Goal: Task Accomplishment & Management: Use online tool/utility

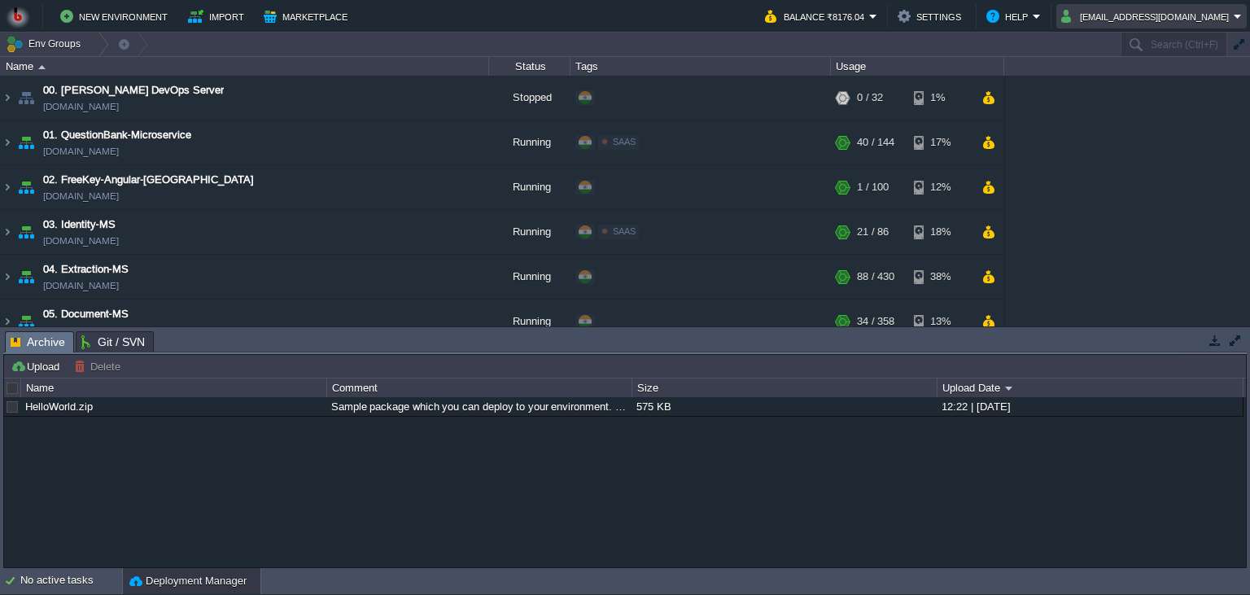
click at [1109, 23] on button "[EMAIL_ADDRESS][DOMAIN_NAME]" at bounding box center [1147, 17] width 172 height 20
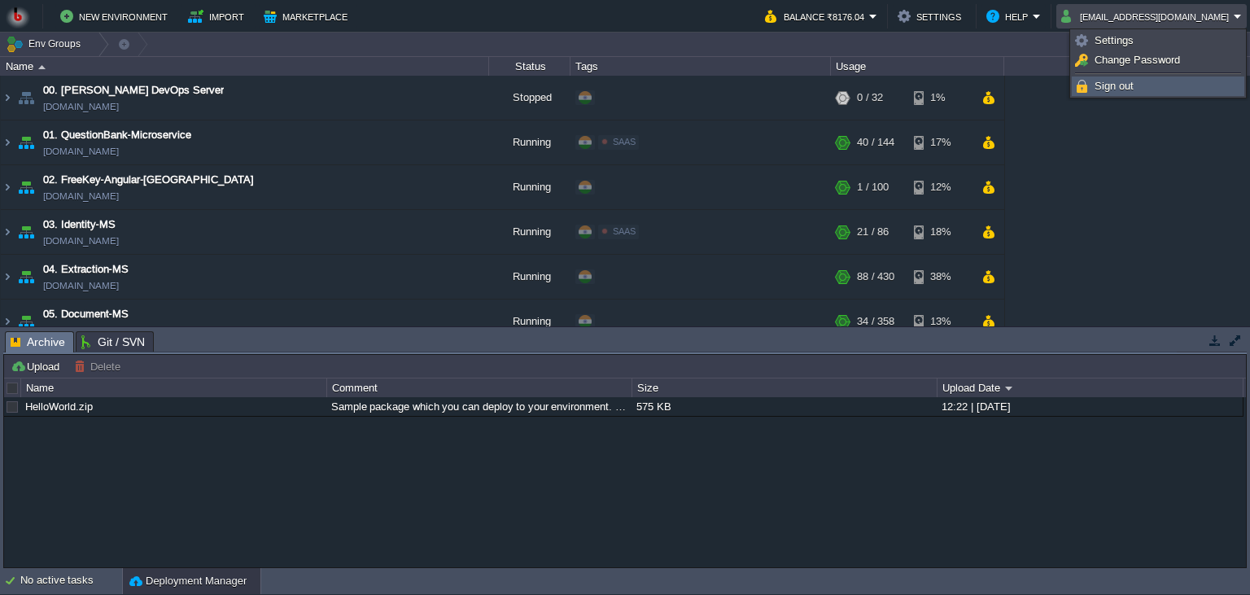
click at [1090, 84] on link "Sign out" at bounding box center [1157, 86] width 171 height 18
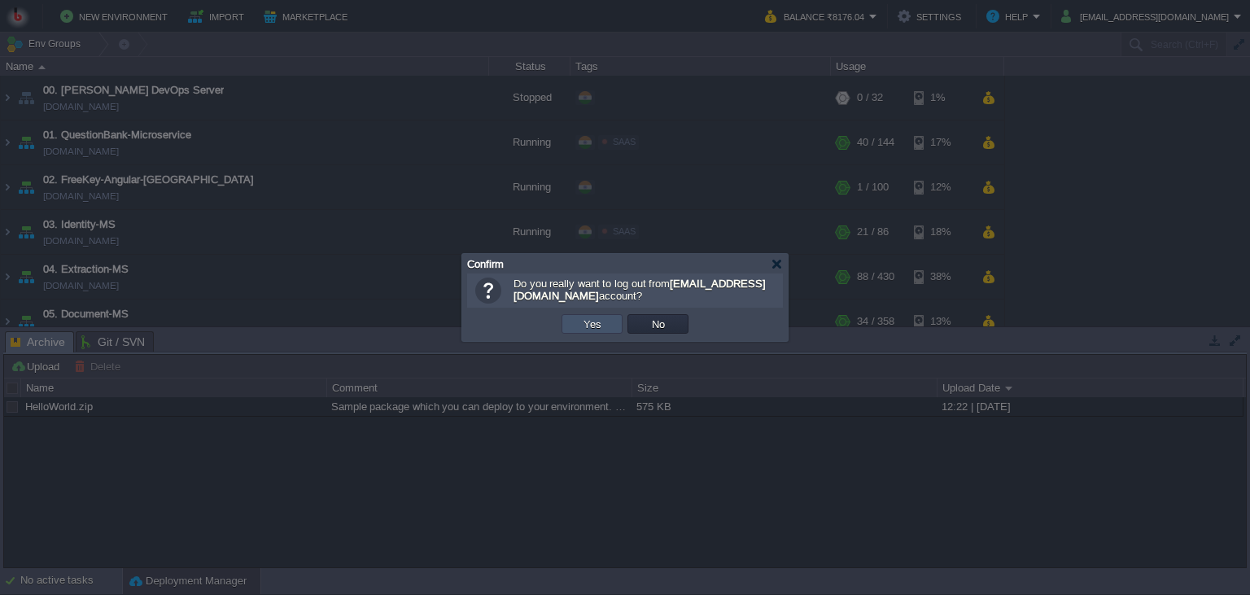
click at [584, 326] on button "Yes" at bounding box center [592, 323] width 28 height 15
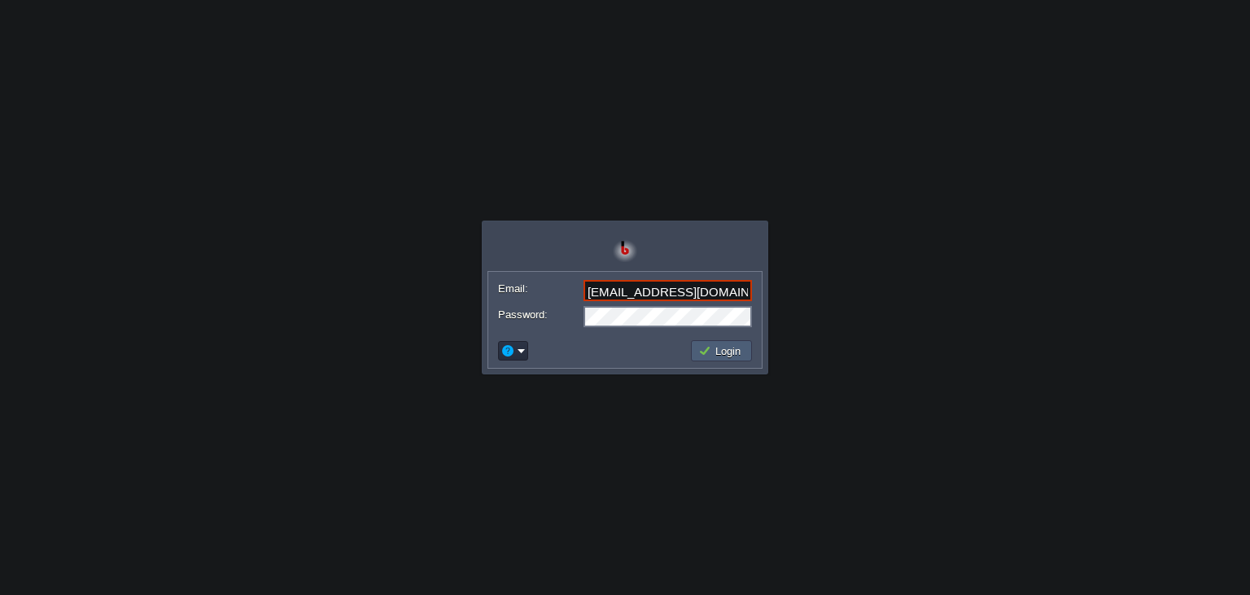
type input "[EMAIL_ADDRESS][DOMAIN_NAME]"
click at [709, 345] on button "Login" at bounding box center [721, 350] width 47 height 15
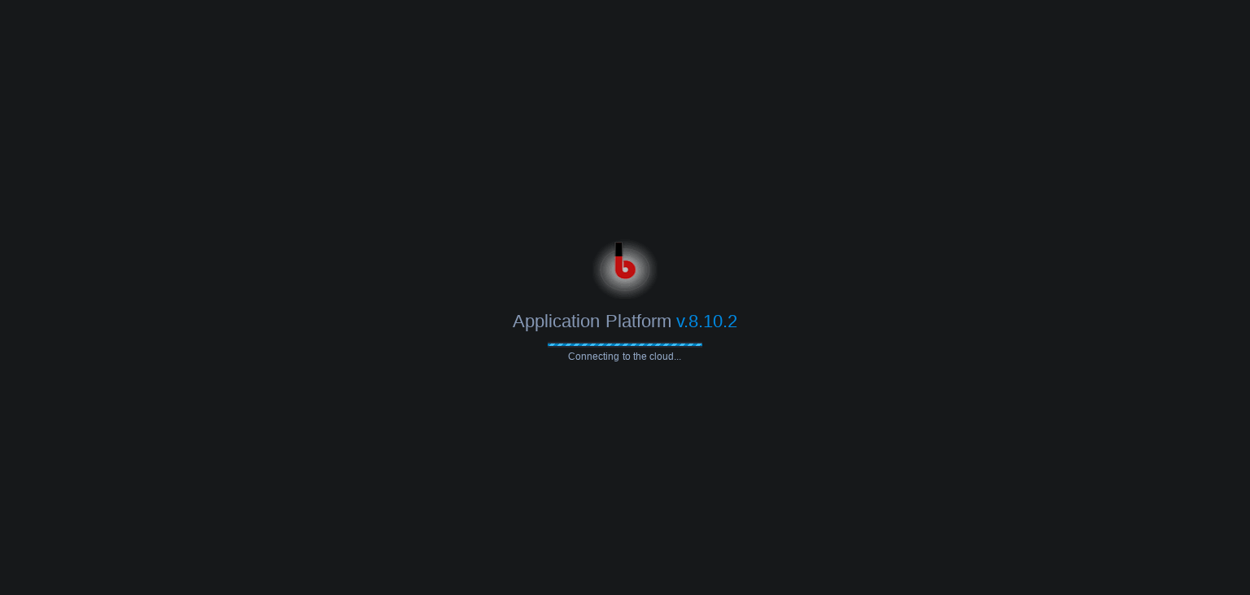
click at [801, 309] on div "Application Platform v.8.10.2" at bounding box center [625, 315] width 1250 height 33
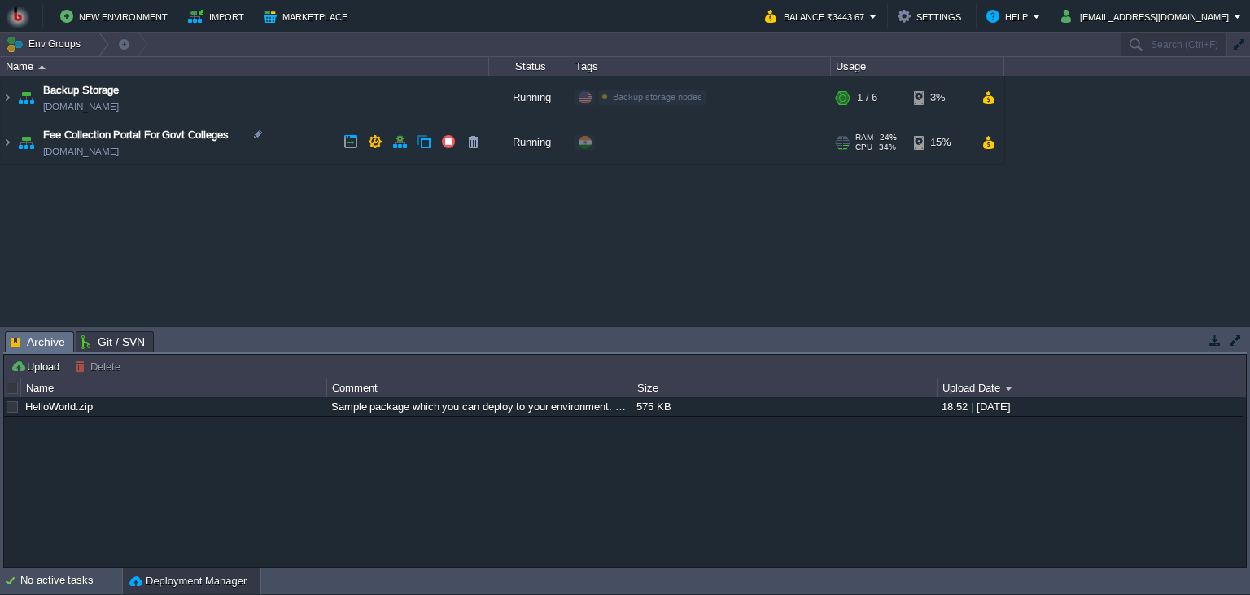
click at [304, 146] on td "Fee Collection Portal For Govt Colleges [DOMAIN_NAME]" at bounding box center [245, 142] width 488 height 45
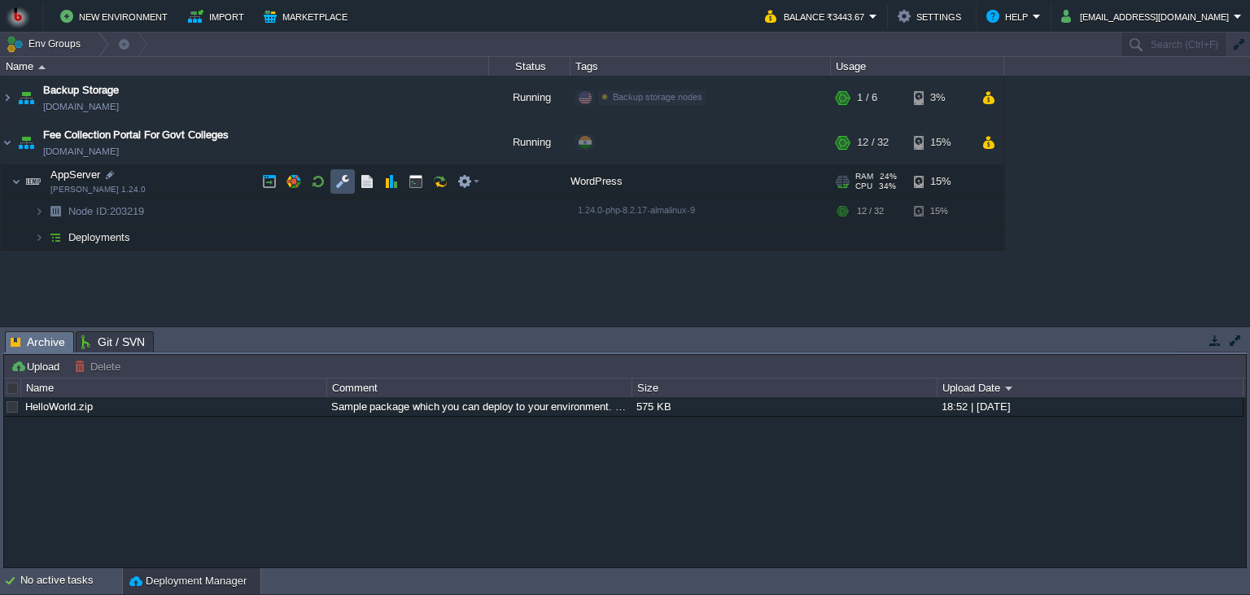
click at [339, 184] on button "button" at bounding box center [342, 181] width 15 height 15
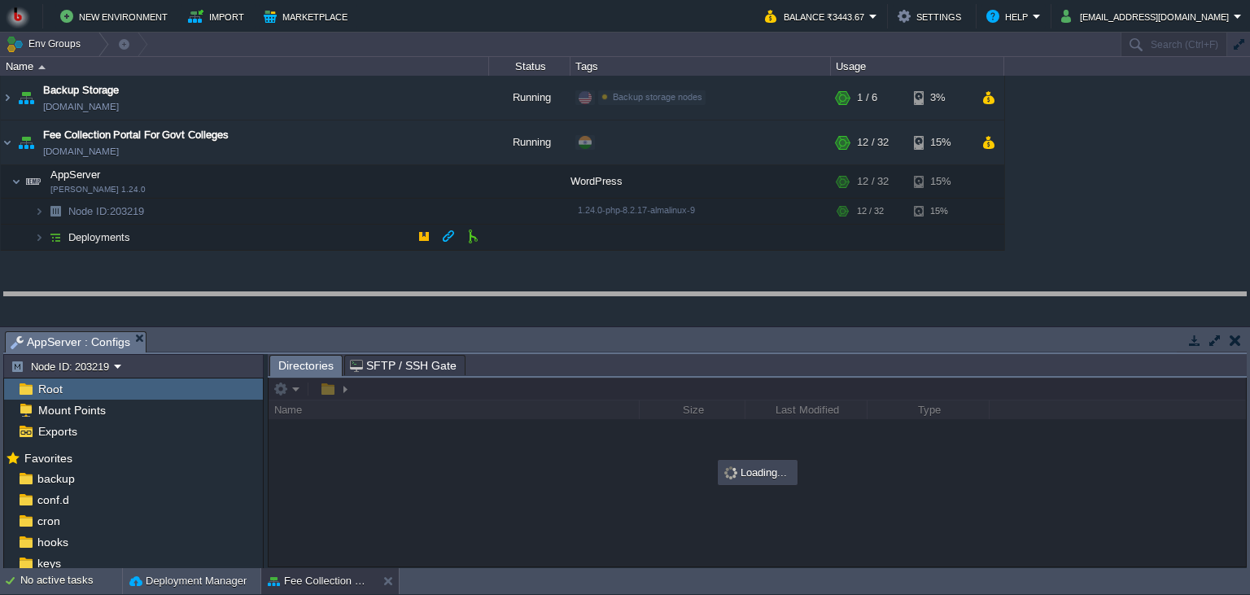
drag, startPoint x: 473, startPoint y: 340, endPoint x: 480, endPoint y: 256, distance: 84.0
click at [480, 256] on body "New Environment Import Marketplace Bonus ₹0.00 Upgrade Account Balance ₹3443.67…" at bounding box center [625, 297] width 1250 height 595
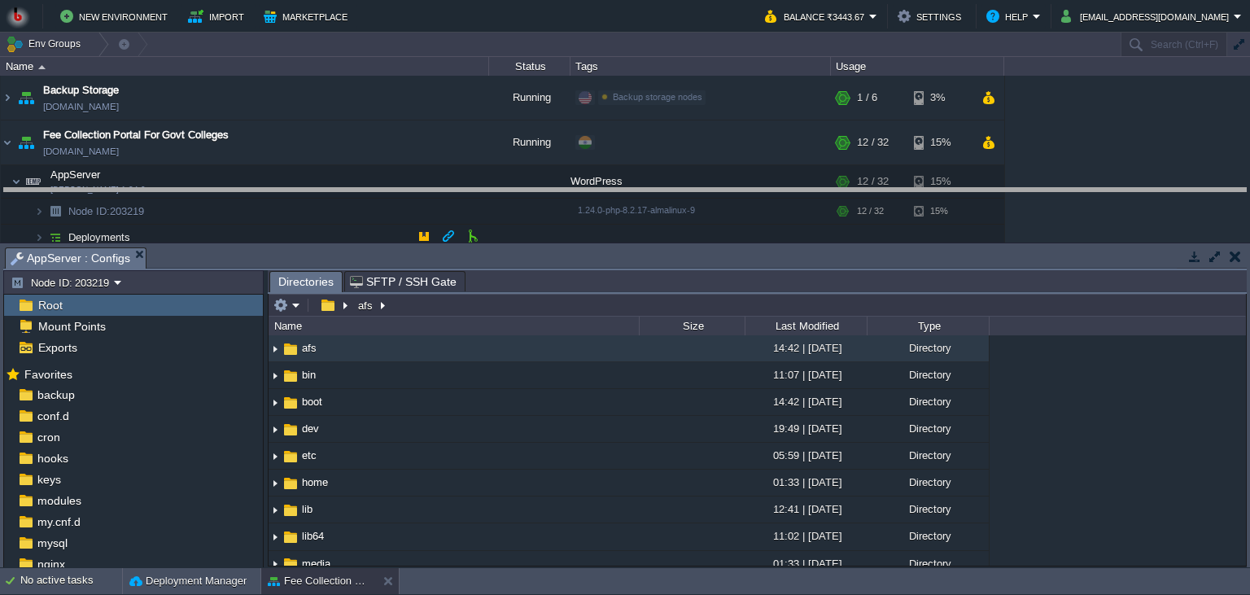
click at [428, 206] on body "New Environment Import Marketplace Bonus ₹0.00 Upgrade Account Balance ₹3443.67…" at bounding box center [625, 297] width 1250 height 595
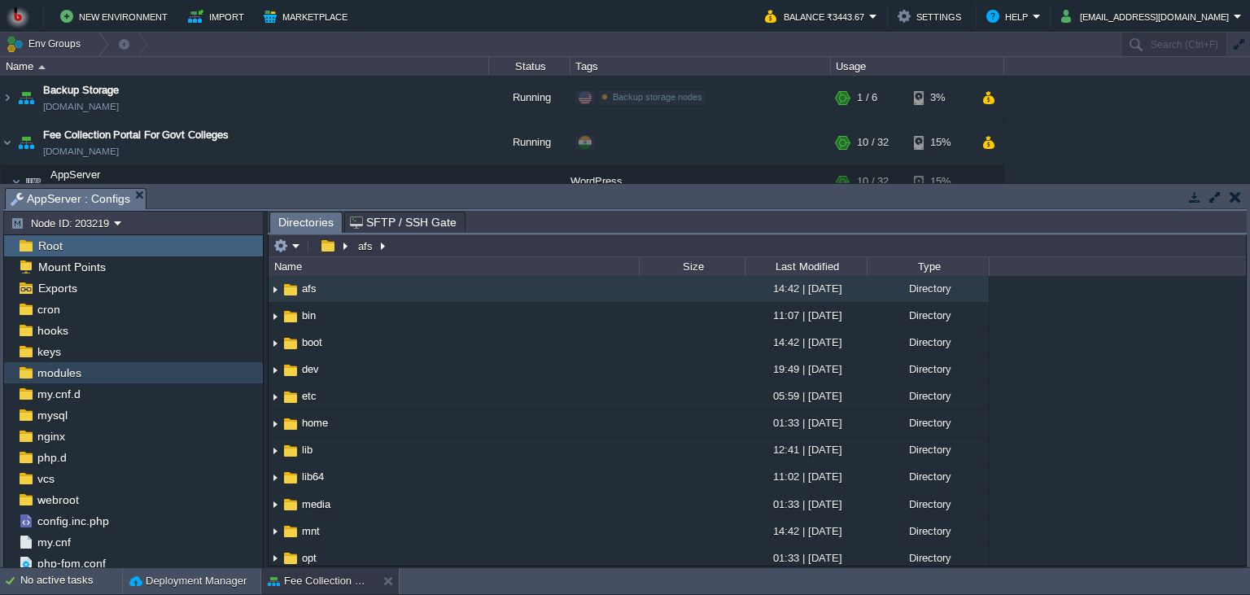
scroll to position [74, 0]
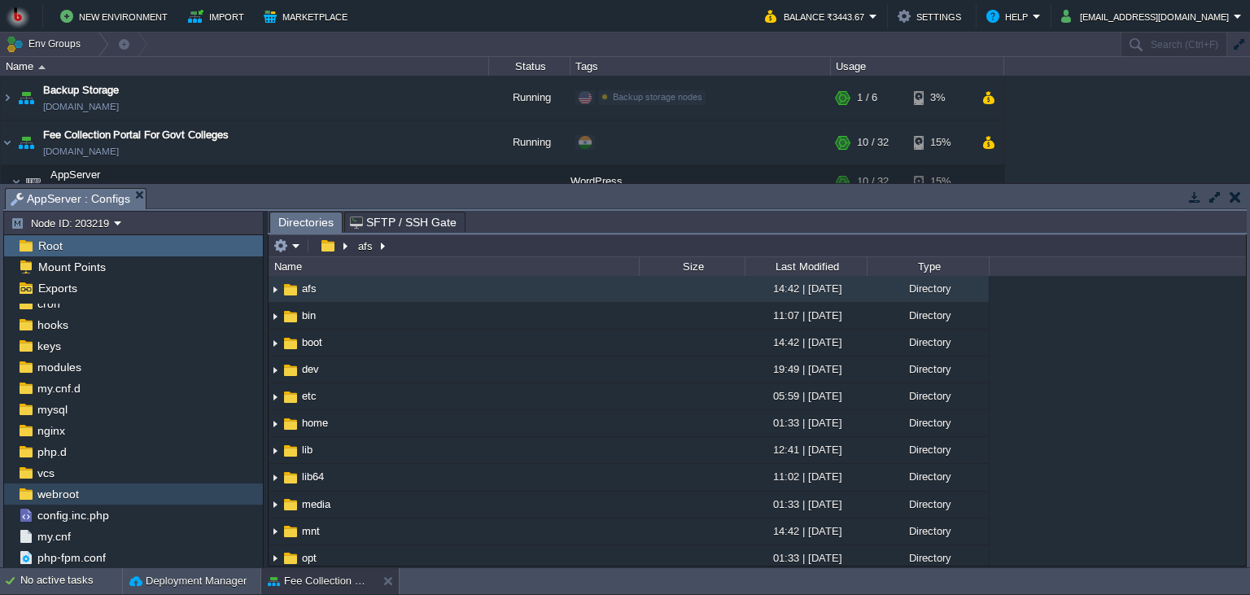
click at [95, 486] on div "webroot" at bounding box center [133, 493] width 259 height 21
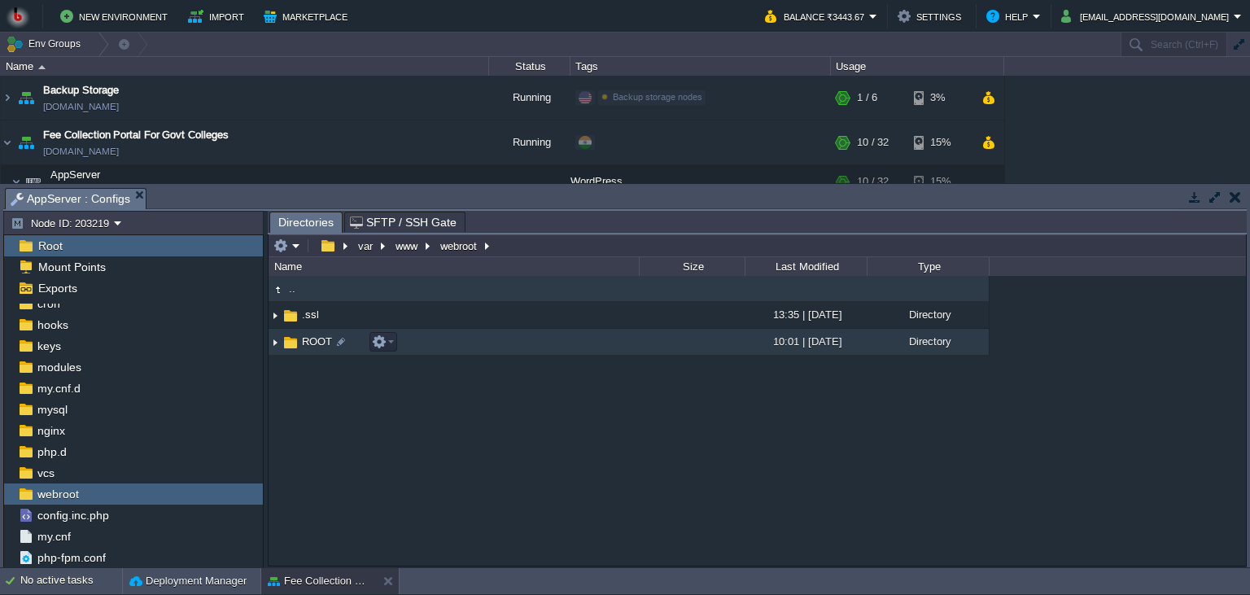
click at [444, 338] on td "ROOT" at bounding box center [453, 342] width 370 height 27
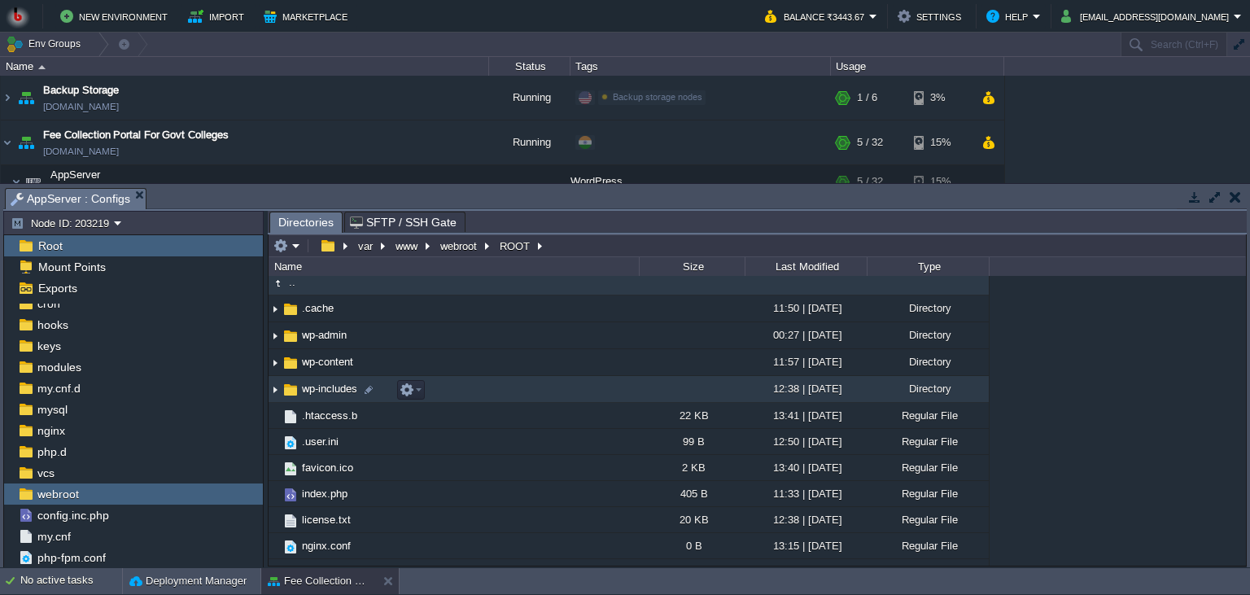
scroll to position [0, 0]
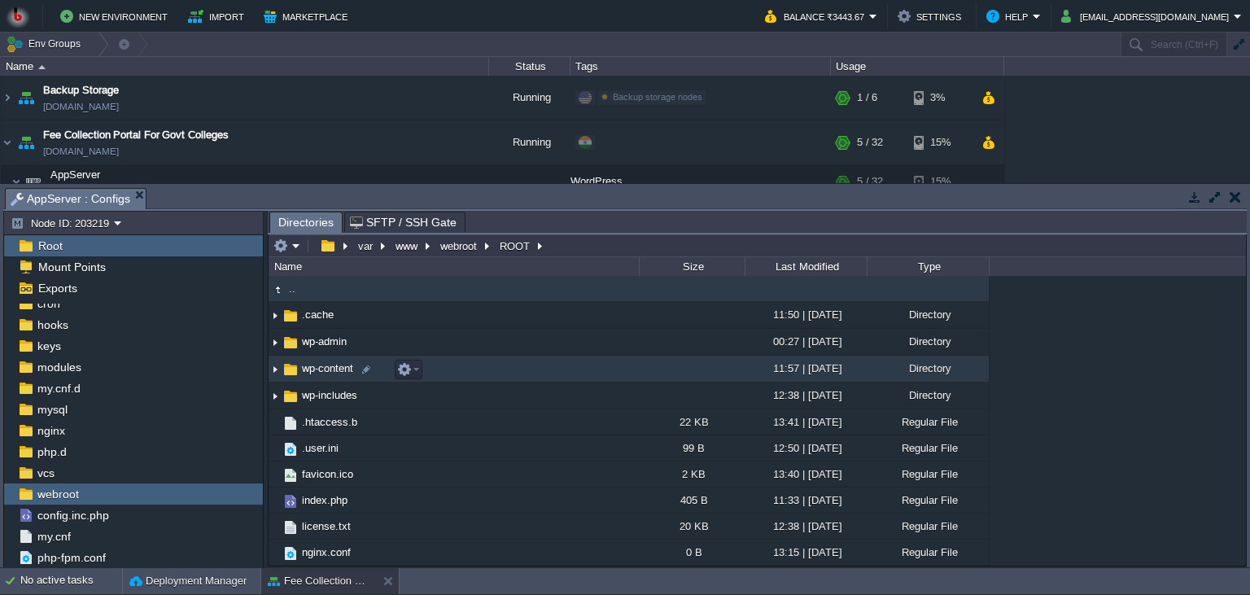
click at [528, 382] on td "wp-content" at bounding box center [453, 368] width 370 height 27
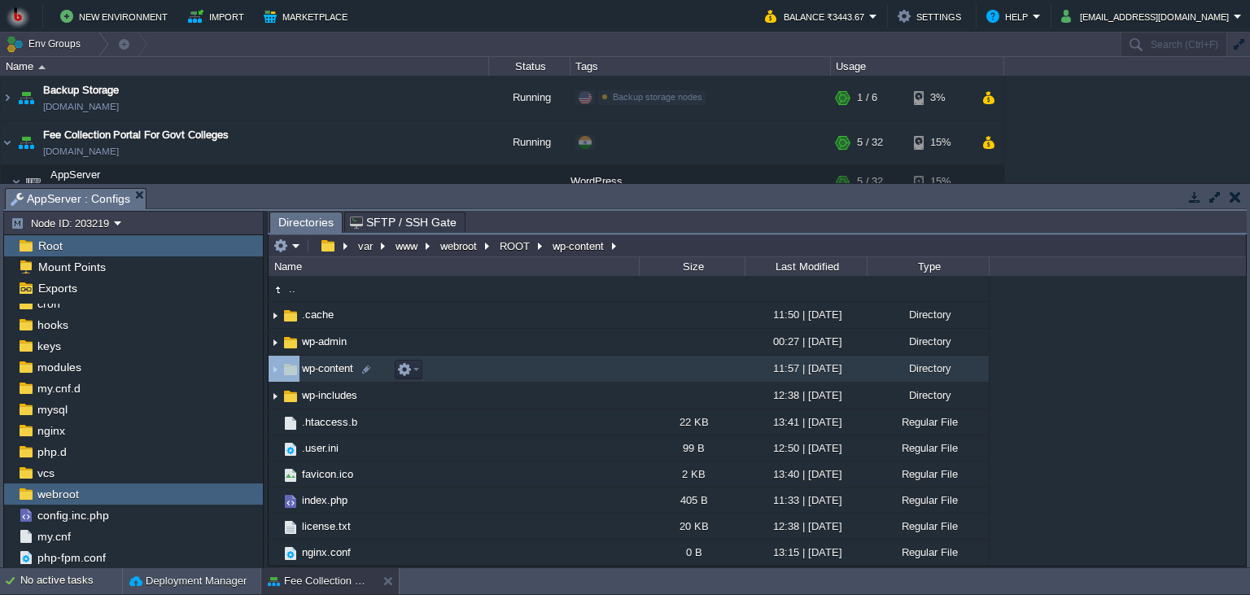
click at [528, 382] on td "wp-content" at bounding box center [453, 368] width 370 height 27
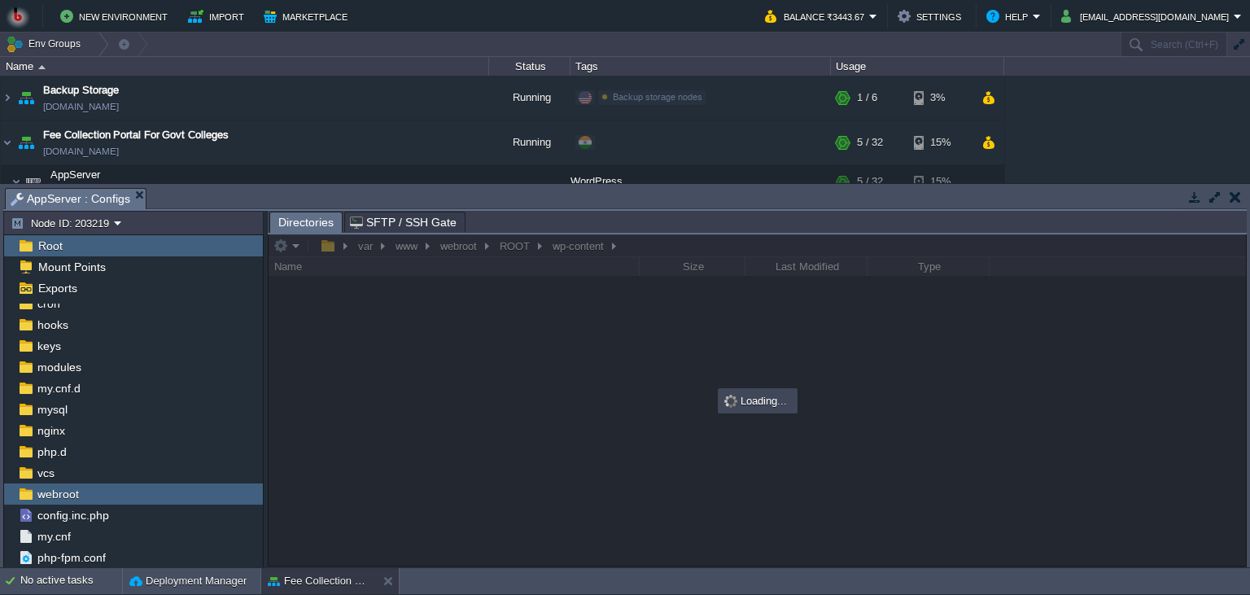
click at [750, 405] on div "Loading..." at bounding box center [757, 401] width 76 height 22
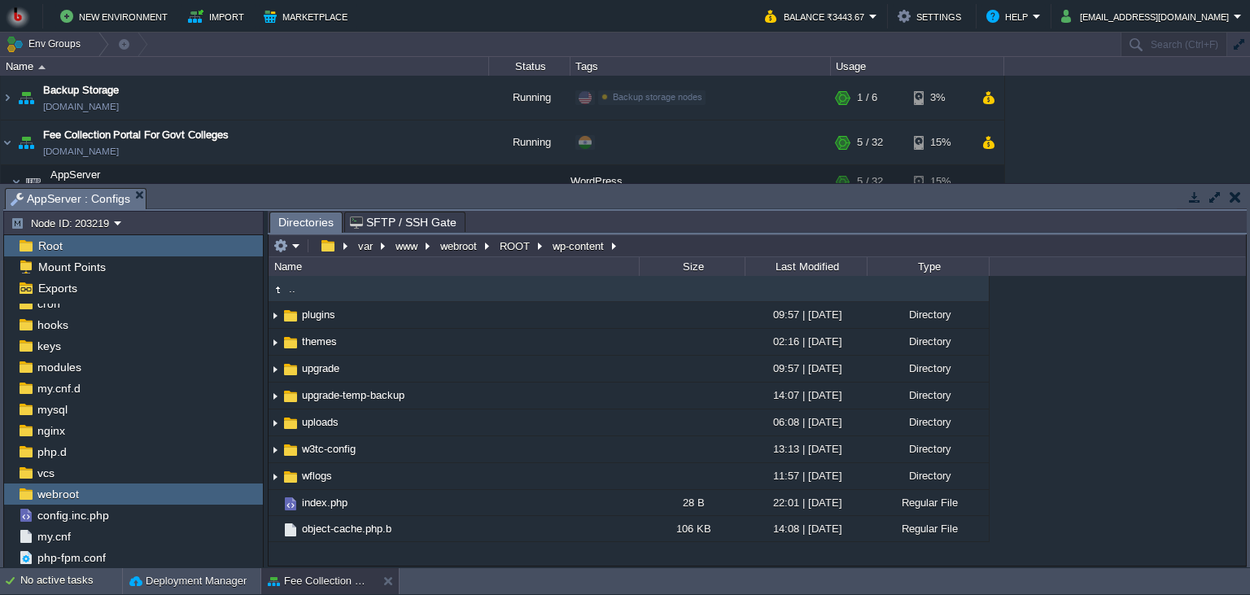
click at [1032, 399] on div ".. plugins 09:57 | 05 Sep 2025 Directory themes 02:16 | 05 Sep 2025 Directory u…" at bounding box center [756, 421] width 977 height 290
click at [524, 253] on button "ROOT" at bounding box center [515, 245] width 37 height 15
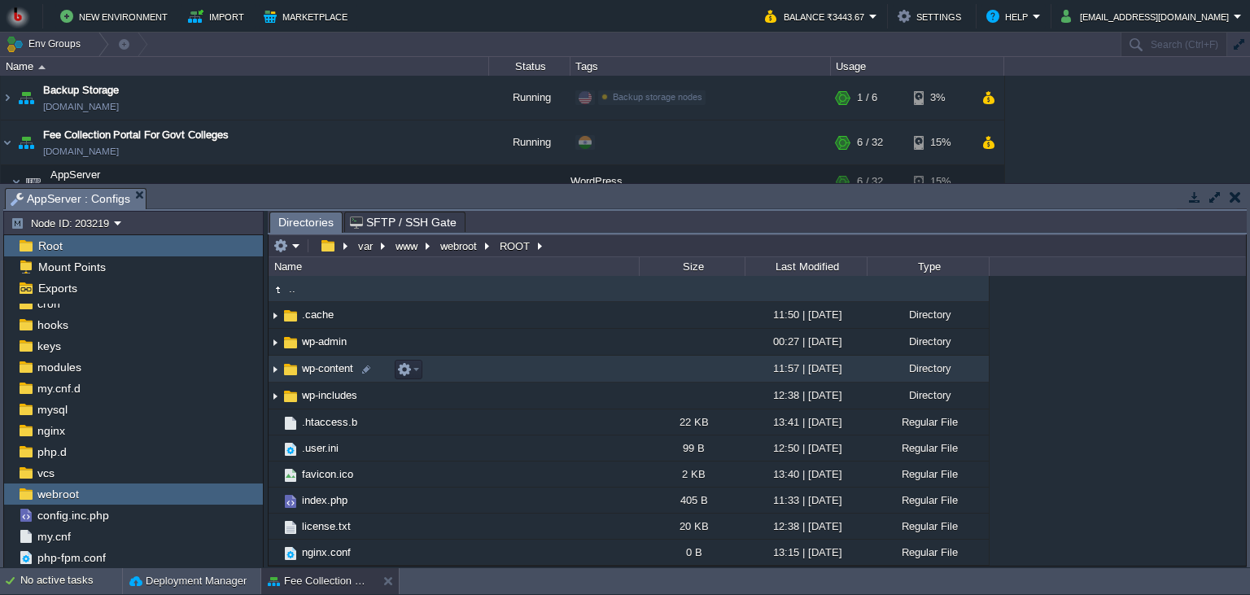
click at [622, 368] on td "wp-content" at bounding box center [453, 368] width 370 height 27
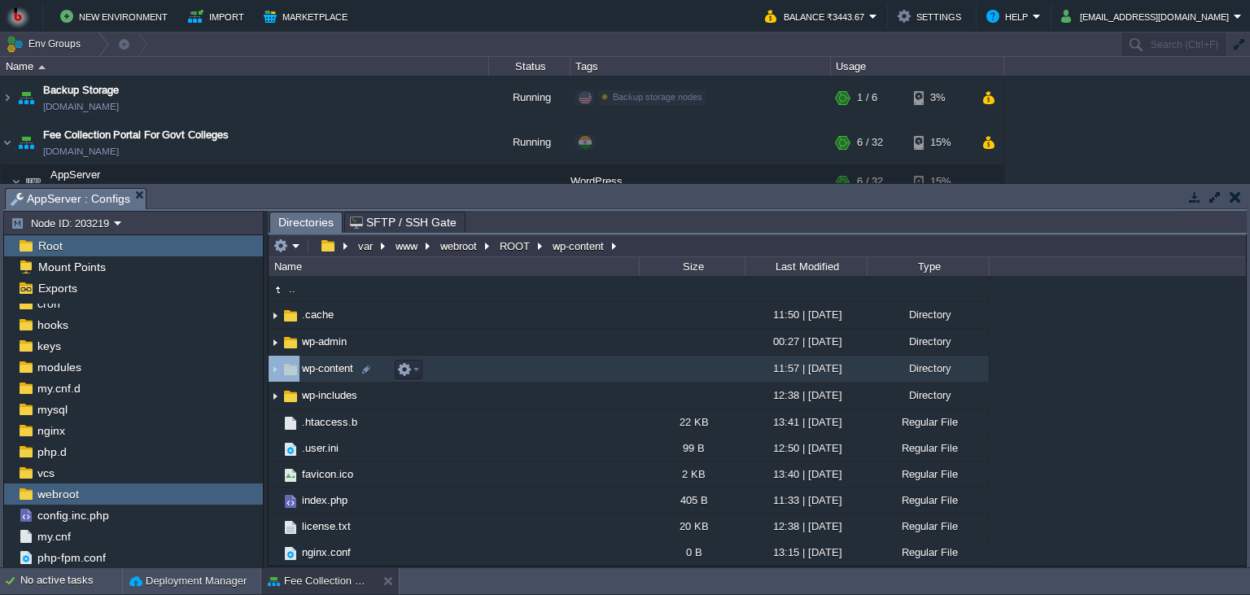
click at [622, 368] on td "wp-content" at bounding box center [453, 368] width 370 height 27
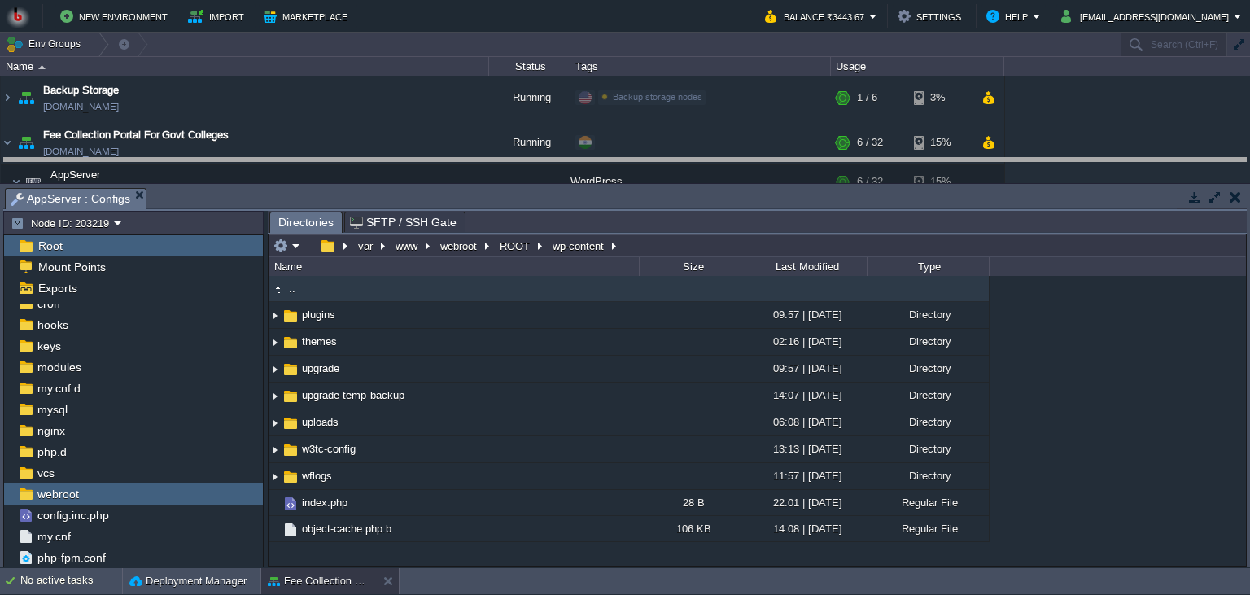
click at [665, 171] on body "New Environment Import Marketplace Bonus ₹0.00 Upgrade Account Balance ₹3443.67…" at bounding box center [625, 297] width 1250 height 595
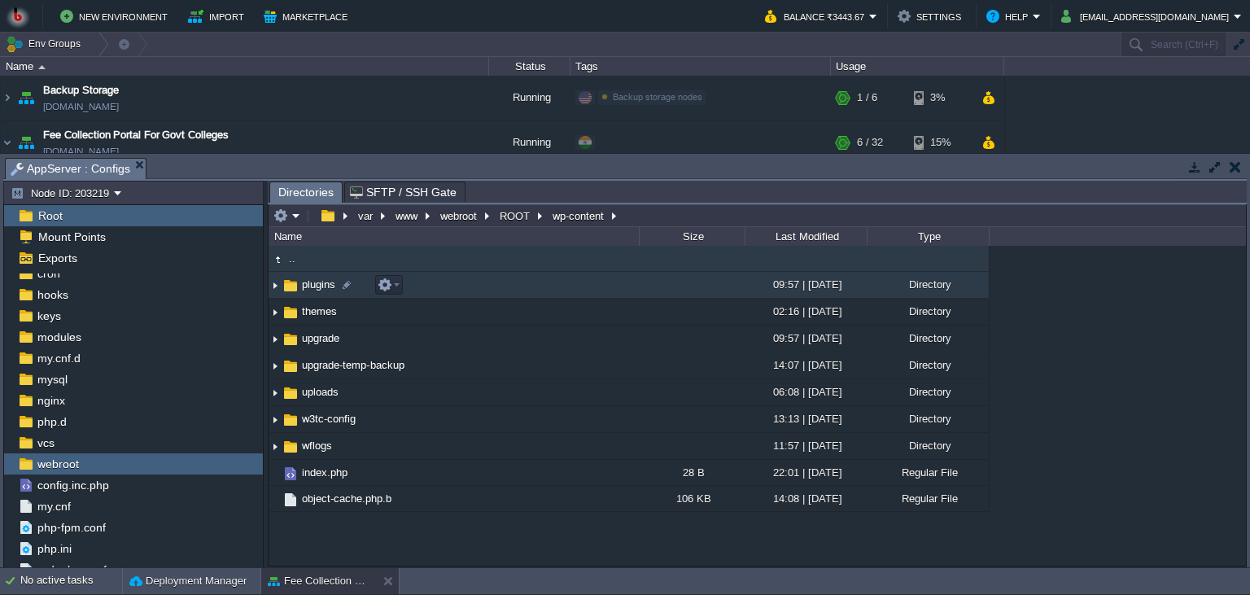
click at [521, 292] on td "plugins" at bounding box center [453, 285] width 370 height 27
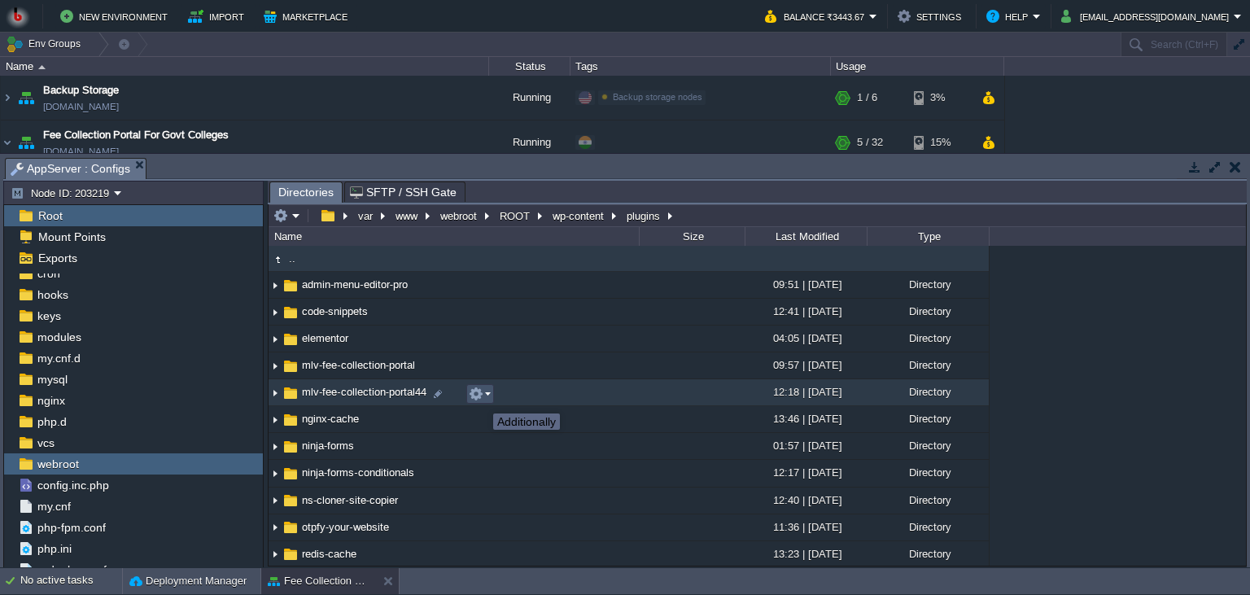
click at [481, 399] on button "button" at bounding box center [476, 393] width 15 height 15
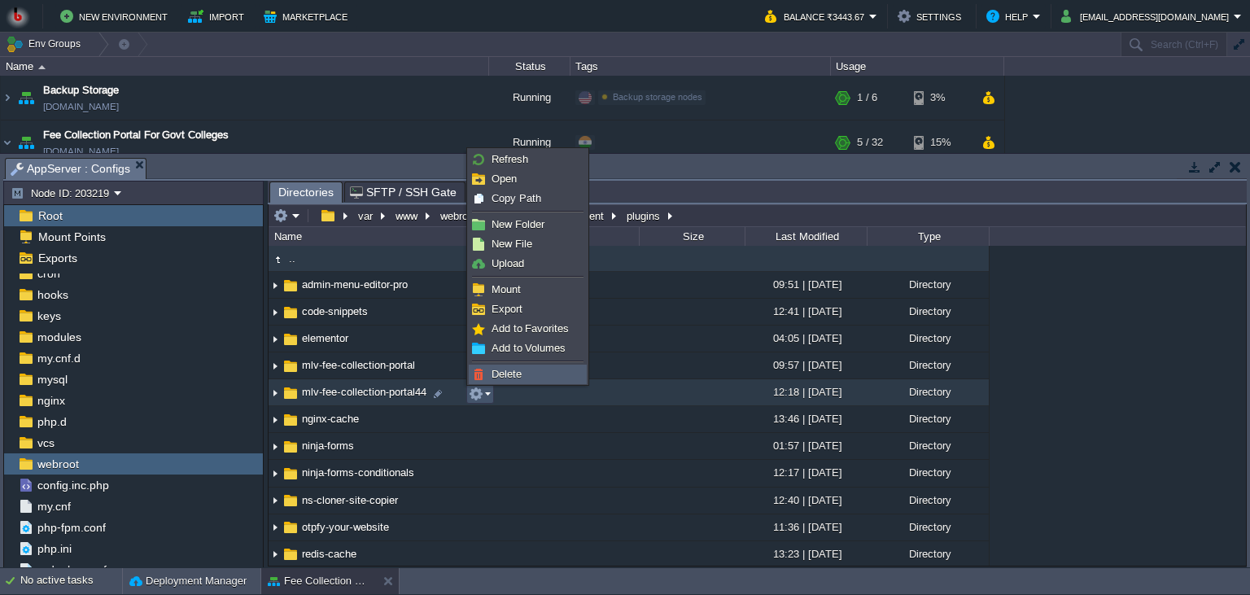
click at [506, 373] on span "Delete" at bounding box center [506, 374] width 30 height 12
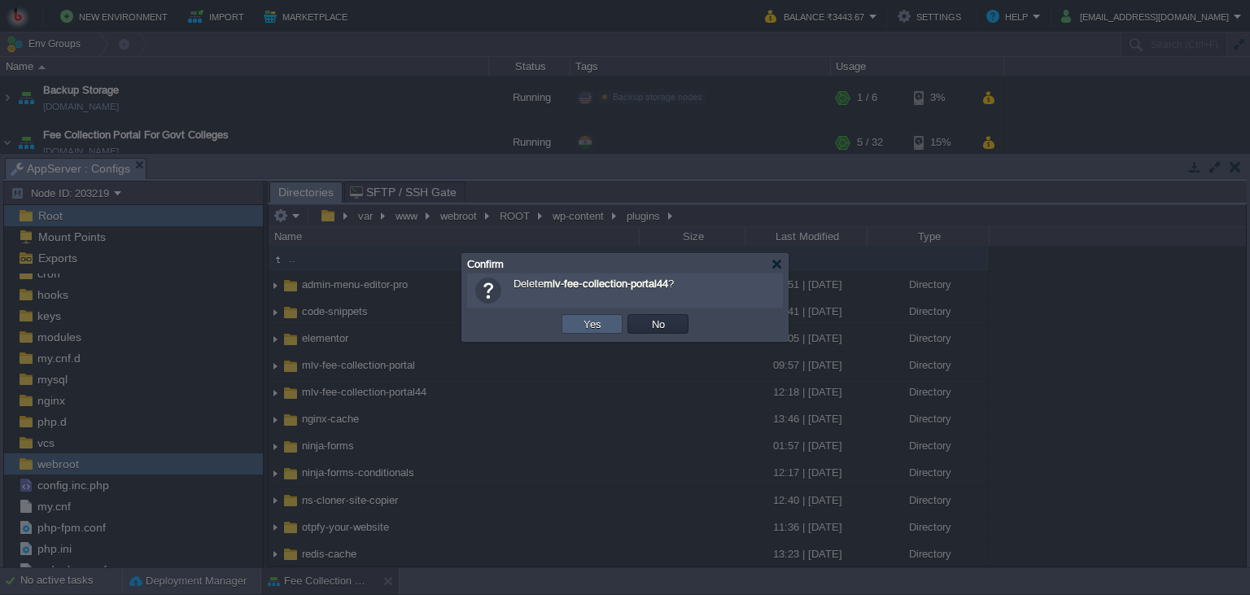
click at [600, 326] on button "Yes" at bounding box center [592, 323] width 28 height 15
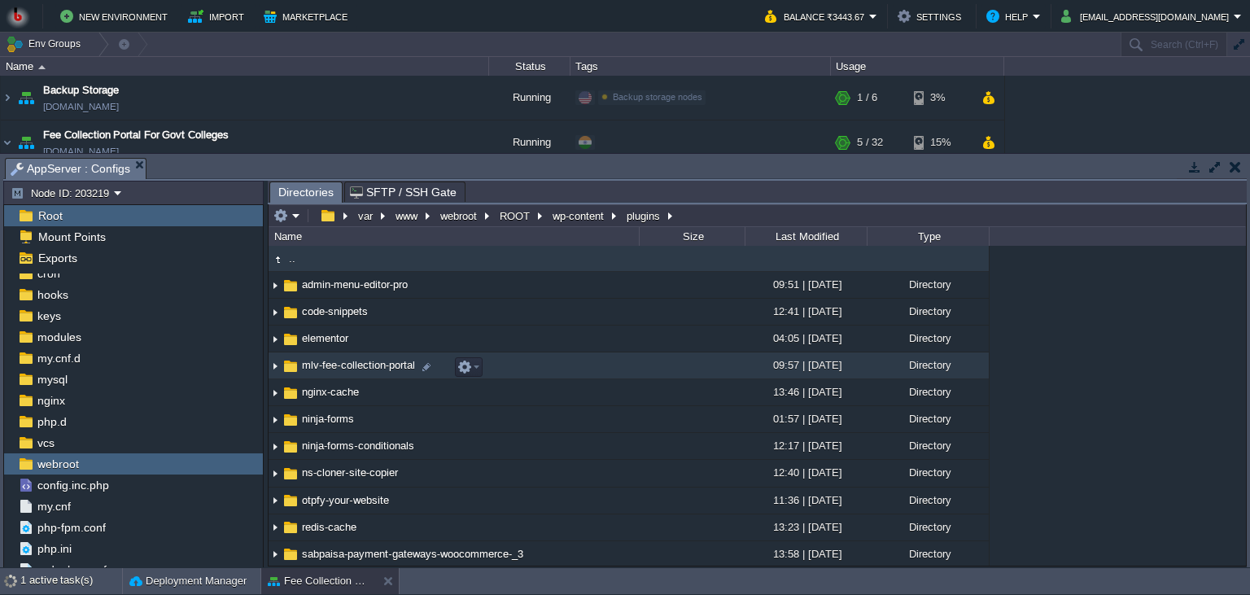
click at [547, 371] on td "mlv-fee-collection-portal" at bounding box center [453, 365] width 370 height 27
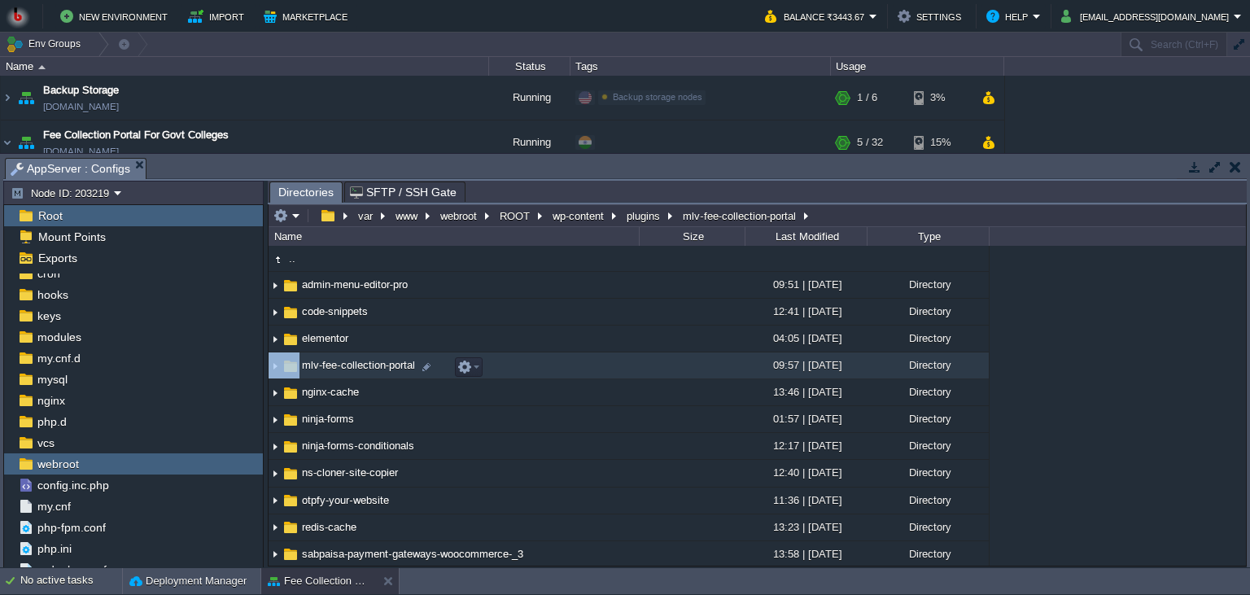
click at [547, 371] on td "mlv-fee-collection-portal" at bounding box center [453, 365] width 370 height 27
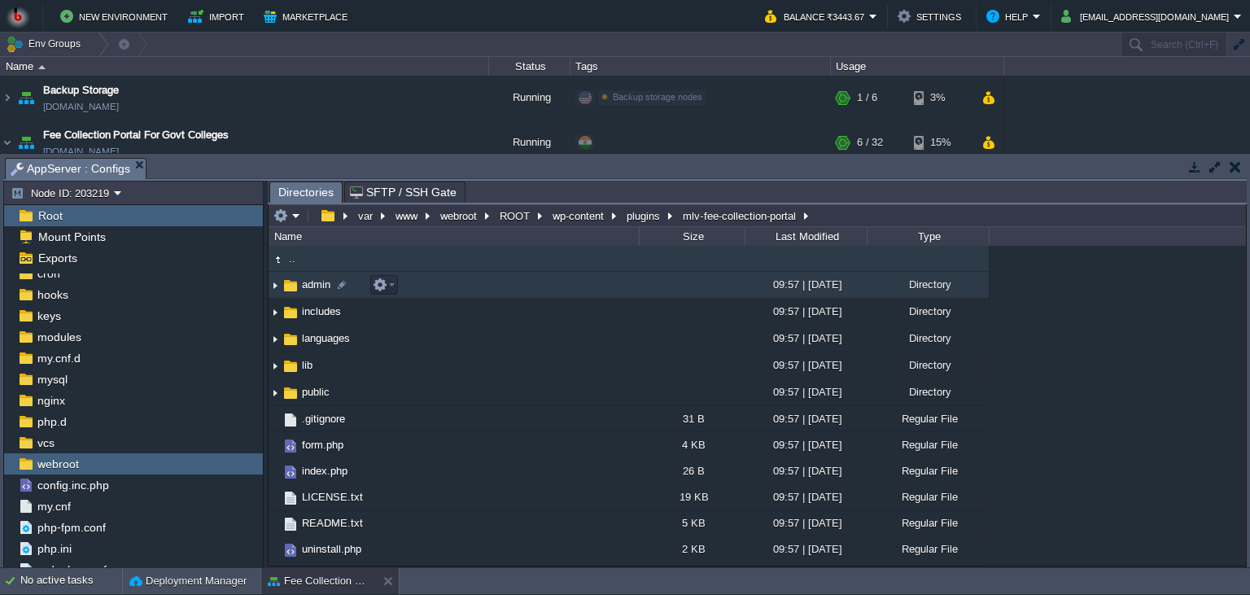
click at [490, 292] on td "admin" at bounding box center [453, 285] width 370 height 27
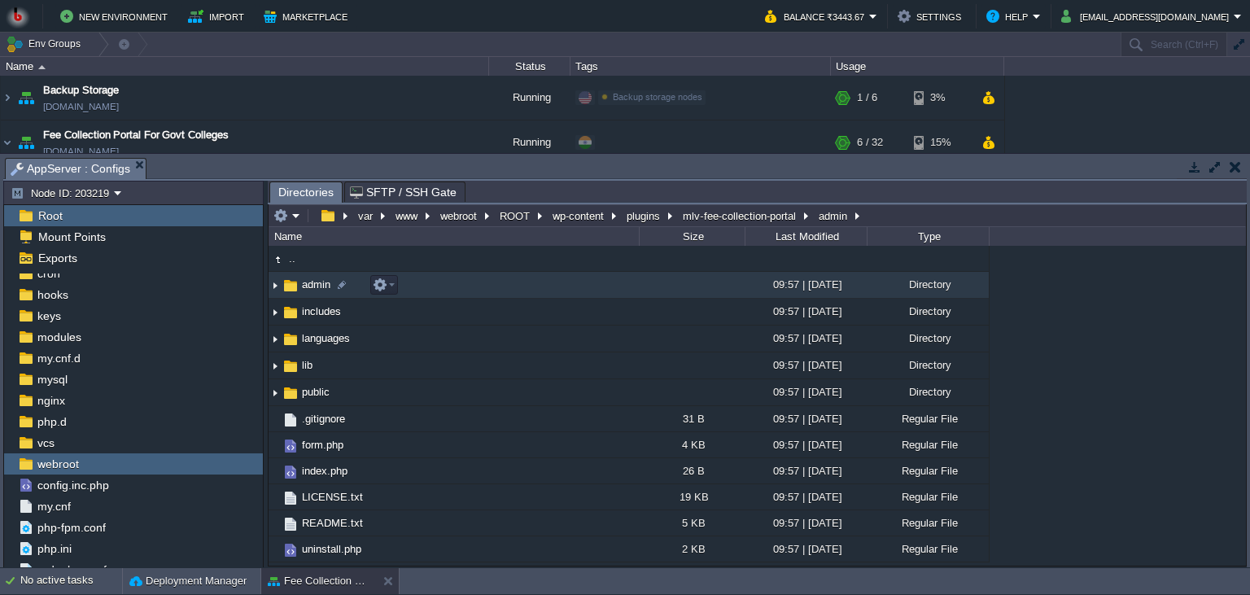
click at [490, 292] on td "admin" at bounding box center [453, 285] width 370 height 27
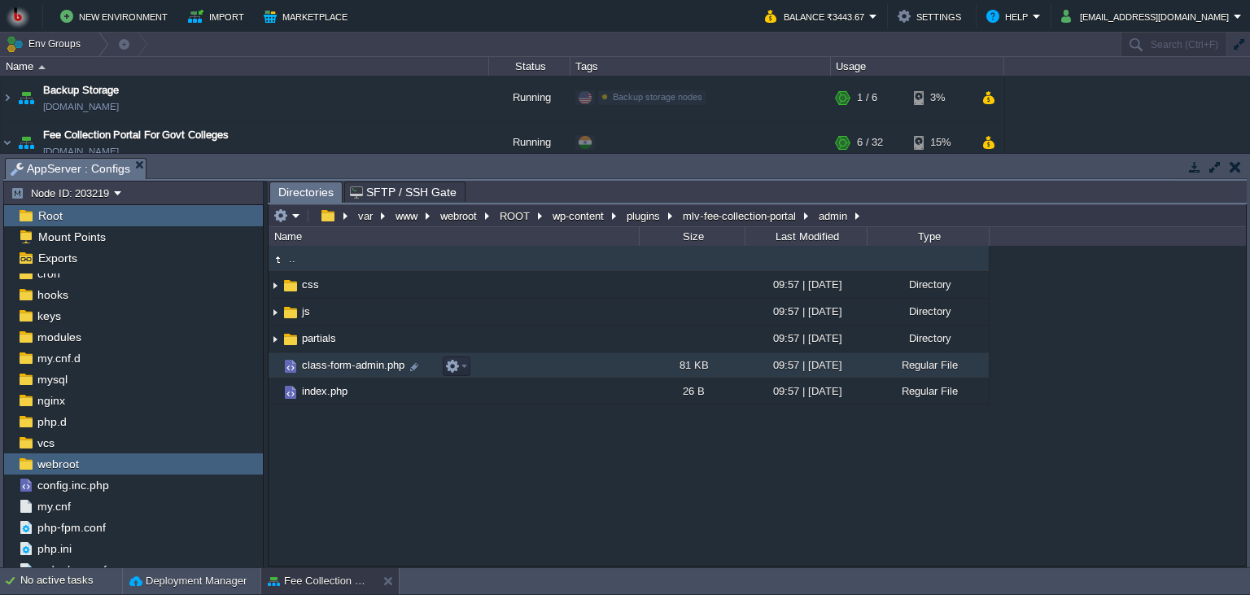
click at [522, 377] on td "class-form-admin.php" at bounding box center [453, 365] width 370 height 26
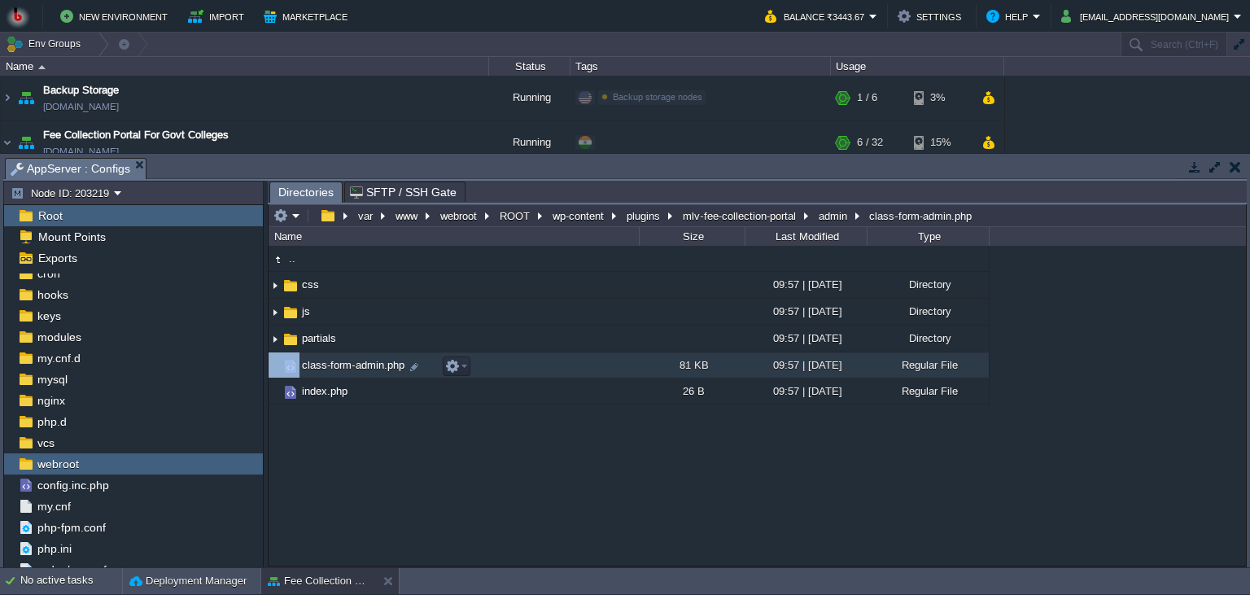
click at [522, 377] on td "class-form-admin.php" at bounding box center [453, 365] width 370 height 26
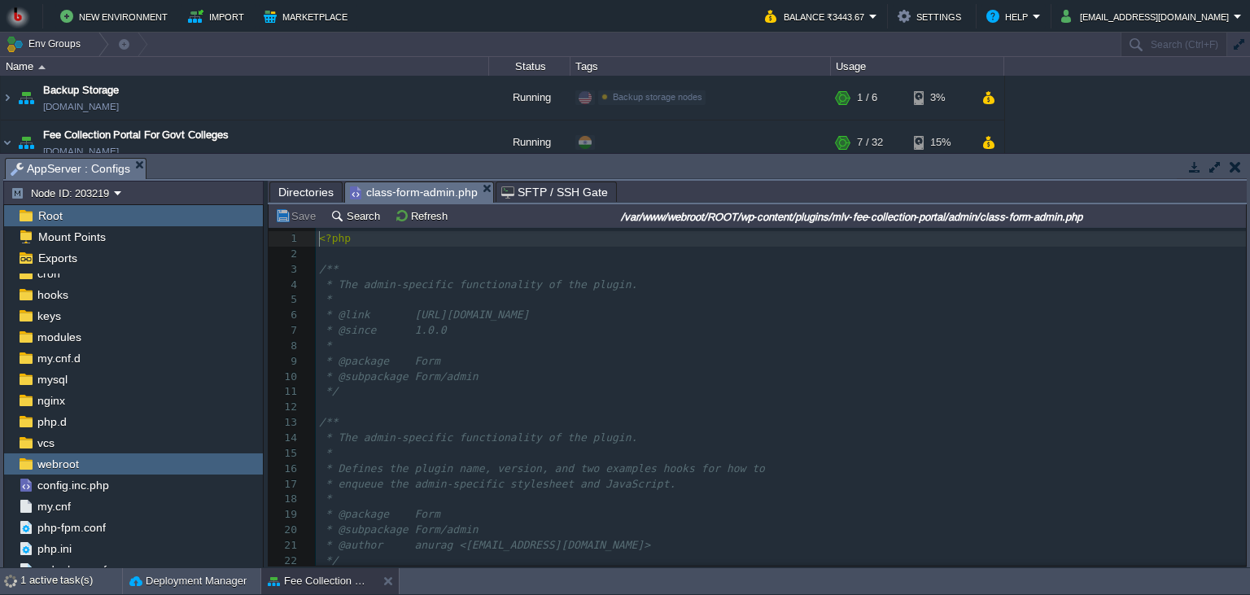
scroll to position [6, 0]
click at [693, 415] on pre "​" at bounding box center [781, 406] width 930 height 15
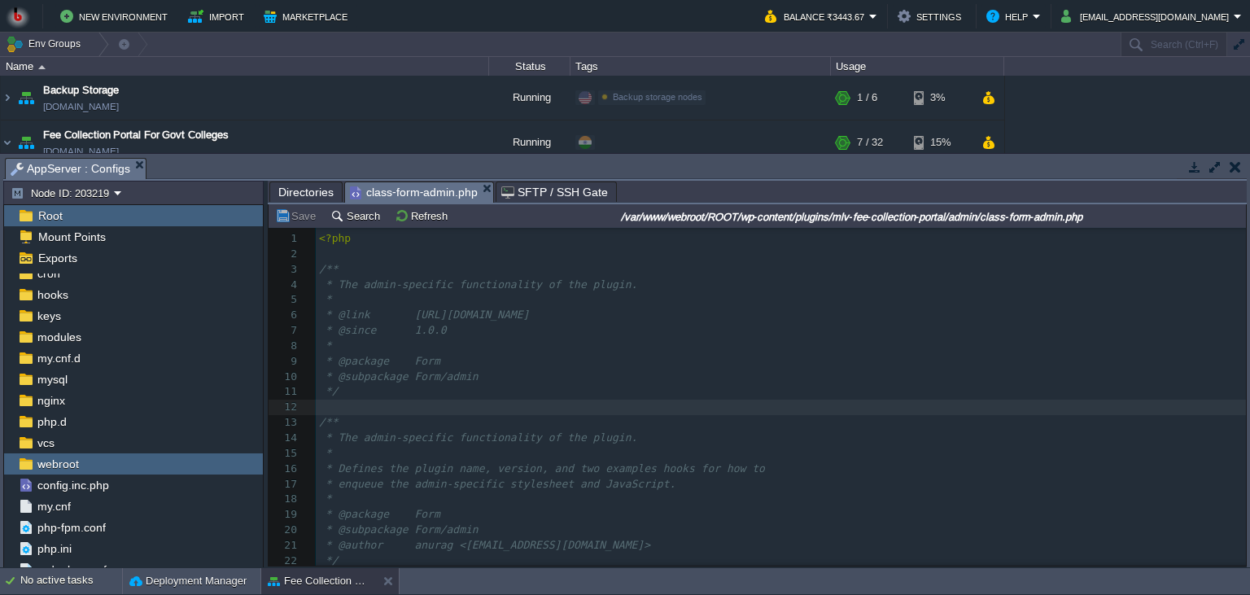
type textarea "-"
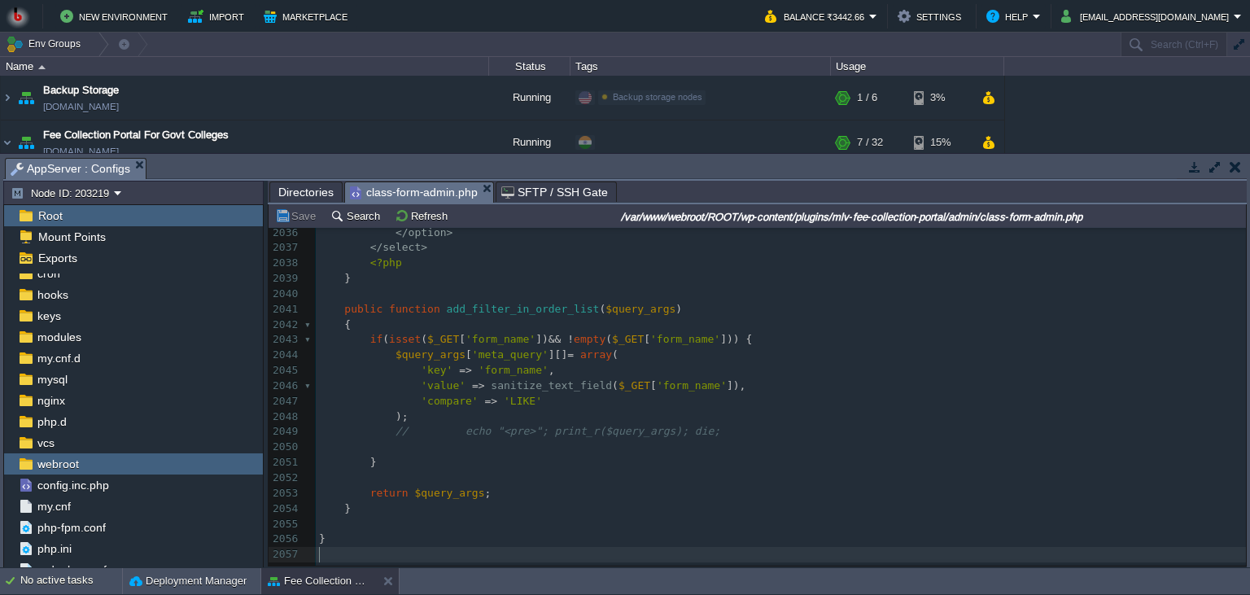
scroll to position [0, 0]
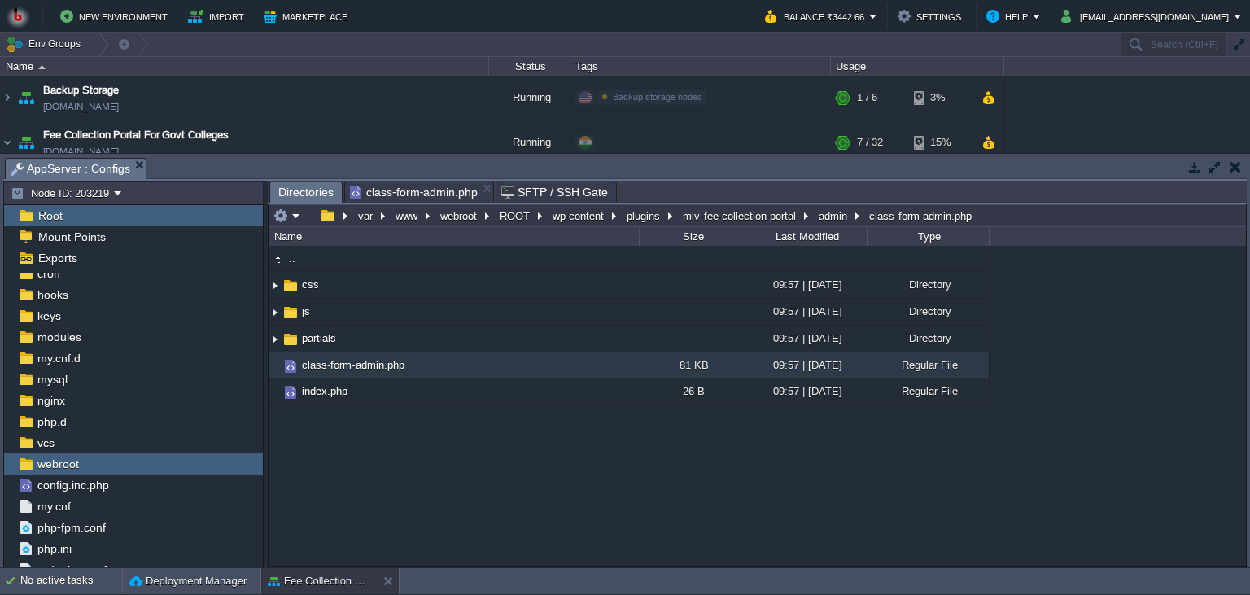
click at [303, 194] on span "Directories" at bounding box center [305, 192] width 55 height 20
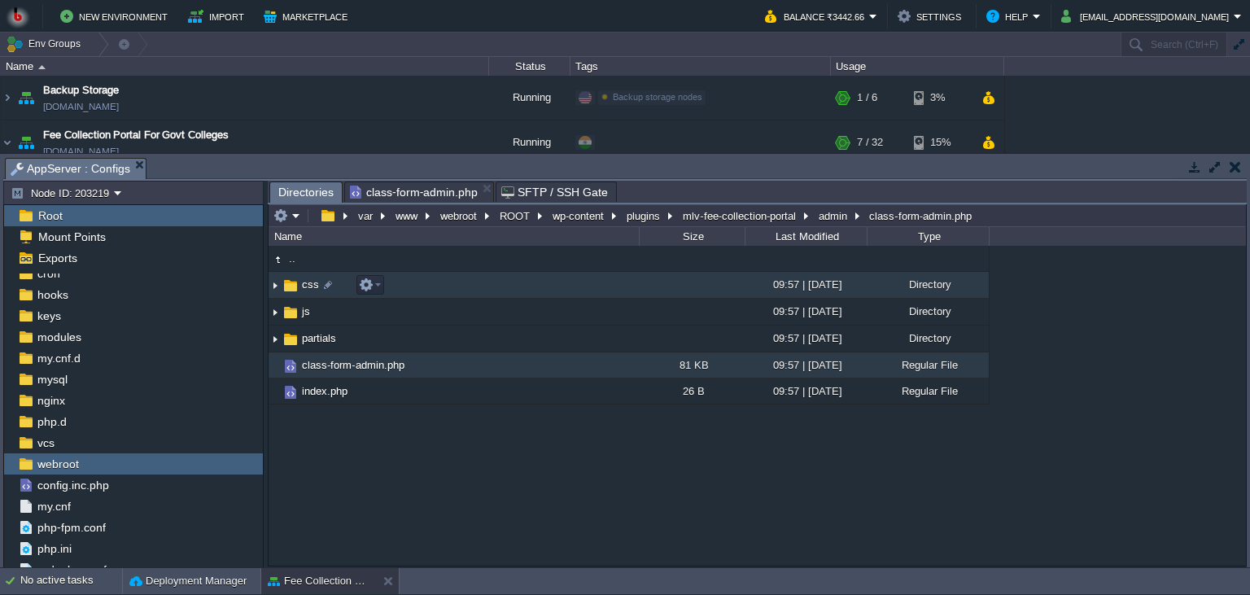
click at [499, 294] on td "css" at bounding box center [453, 285] width 370 height 27
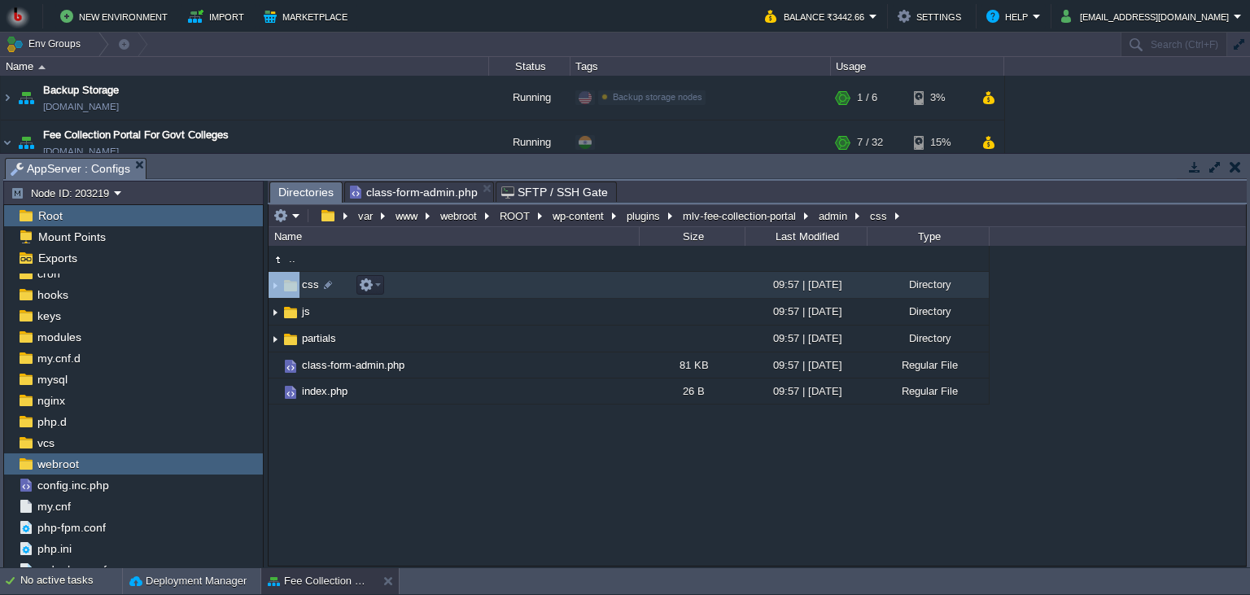
click at [499, 294] on td "css" at bounding box center [453, 285] width 370 height 27
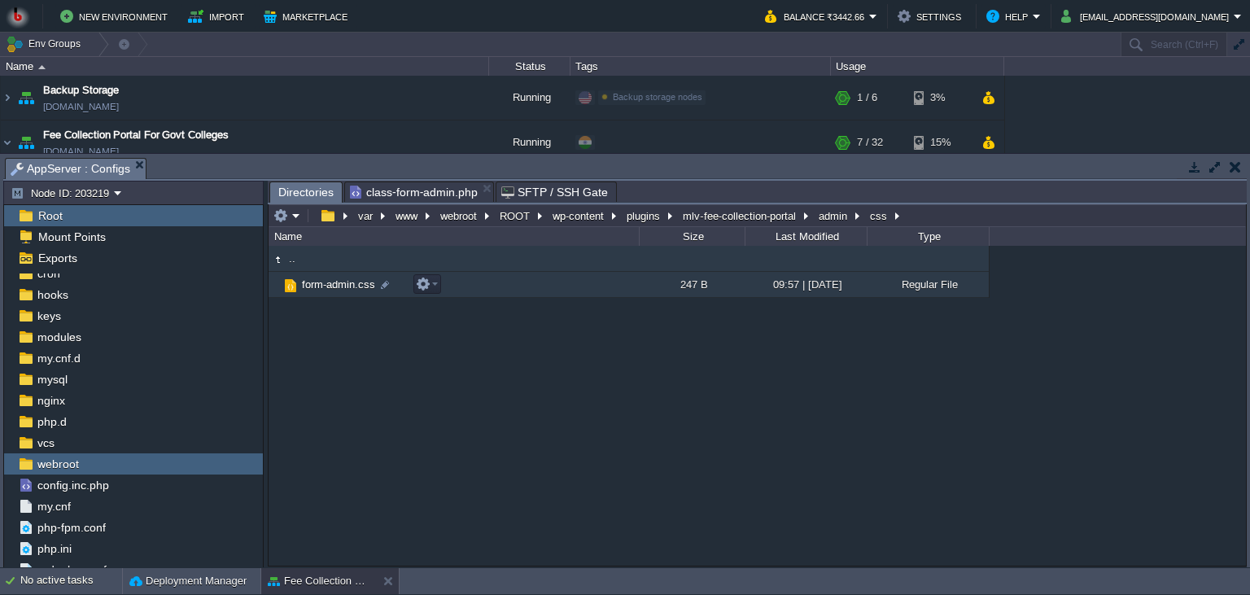
click at [503, 294] on td "form-admin.css" at bounding box center [453, 285] width 370 height 26
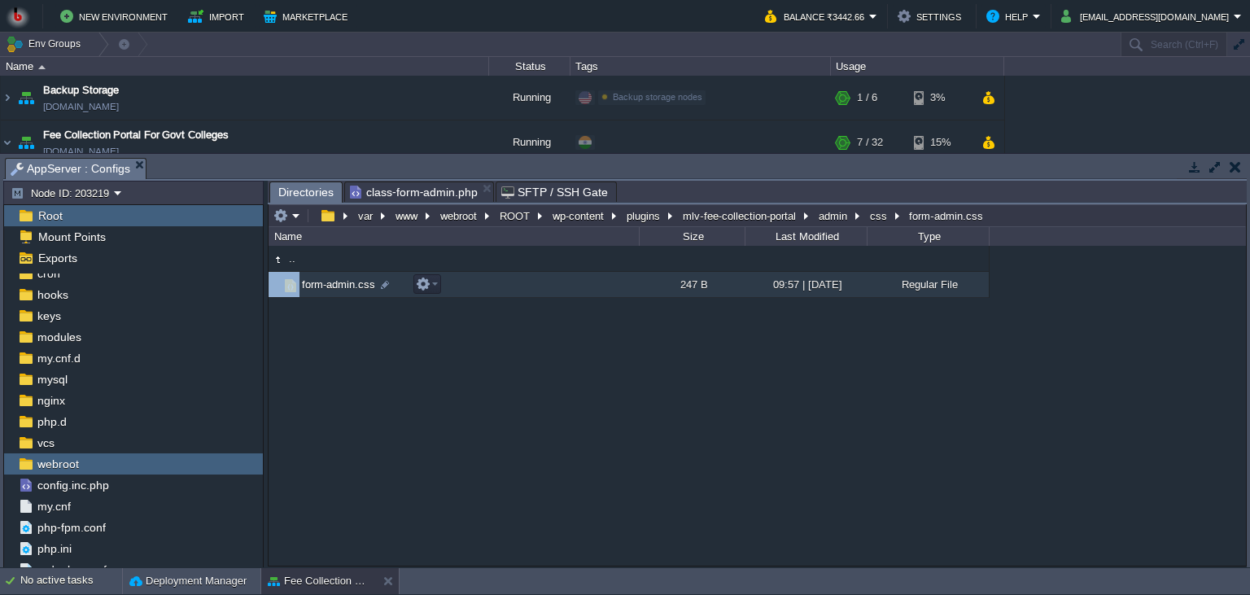
click at [503, 294] on td "form-admin.css" at bounding box center [453, 285] width 370 height 26
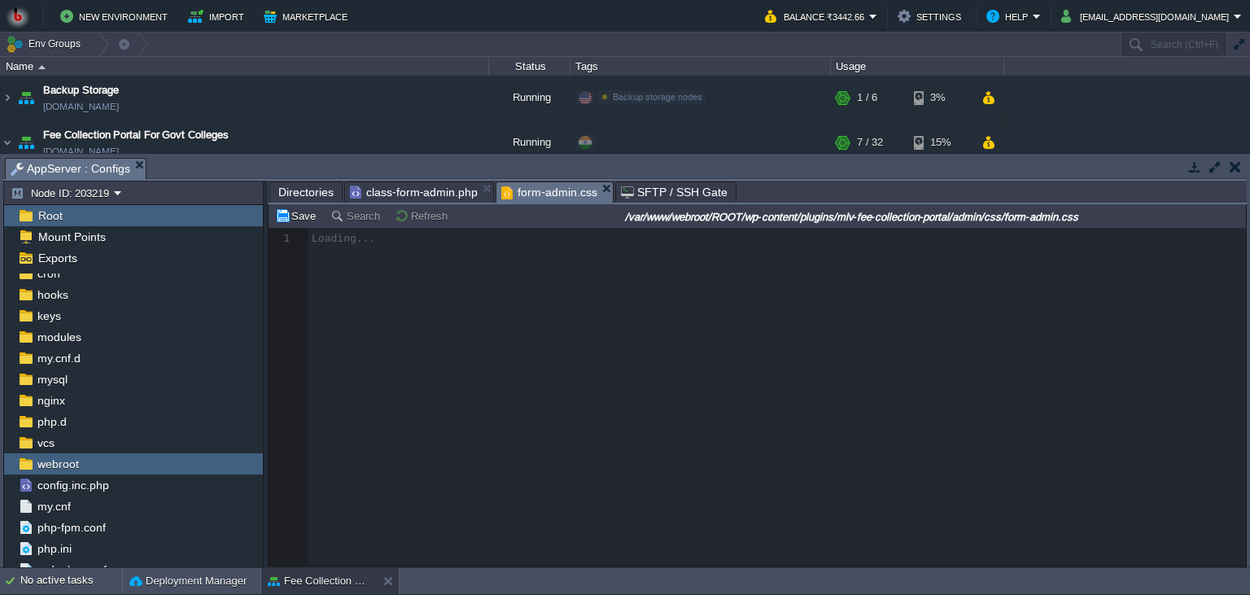
click at [670, 437] on div at bounding box center [756, 397] width 977 height 338
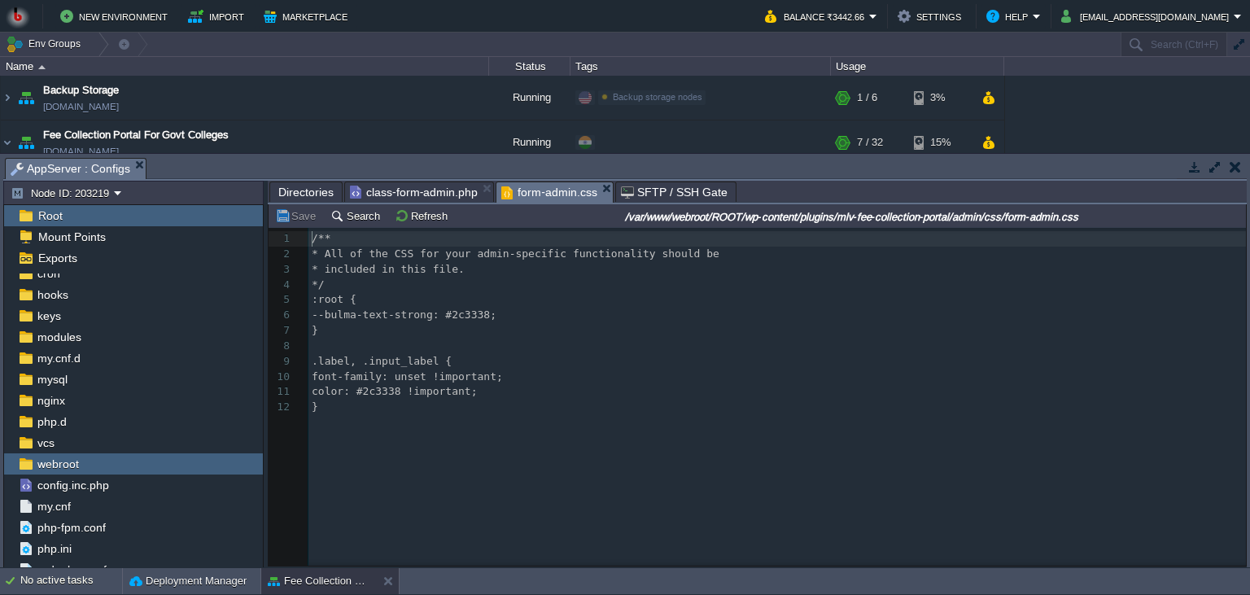
scroll to position [6, 0]
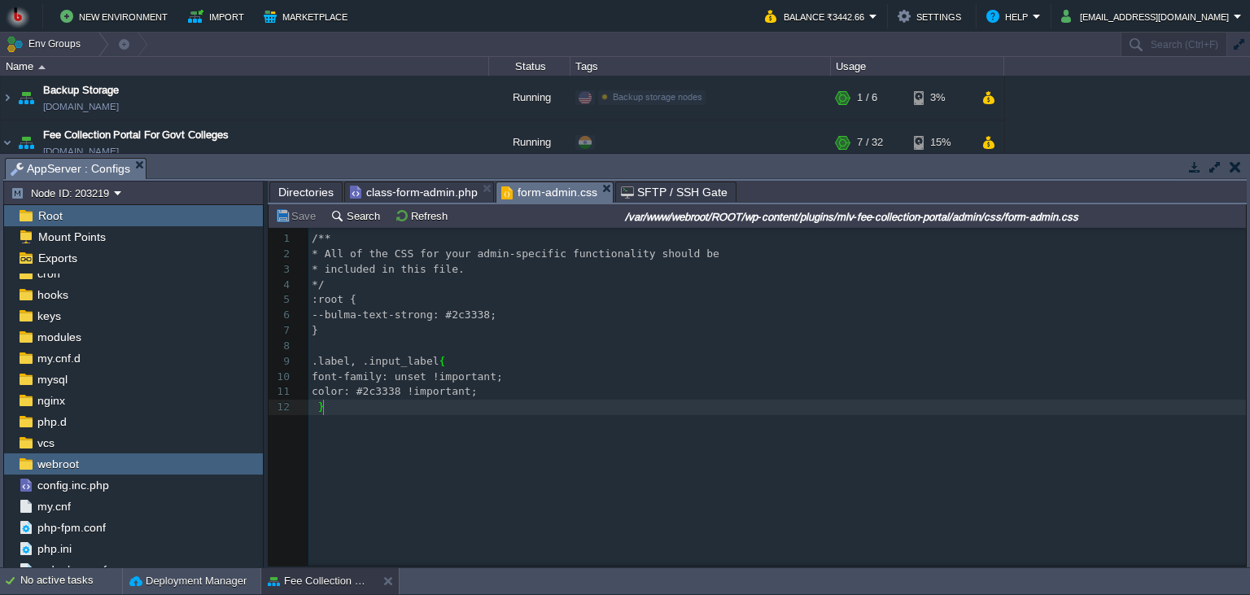
type textarea "/** * All of the CSS for your admin-specific functionality should be * included…"
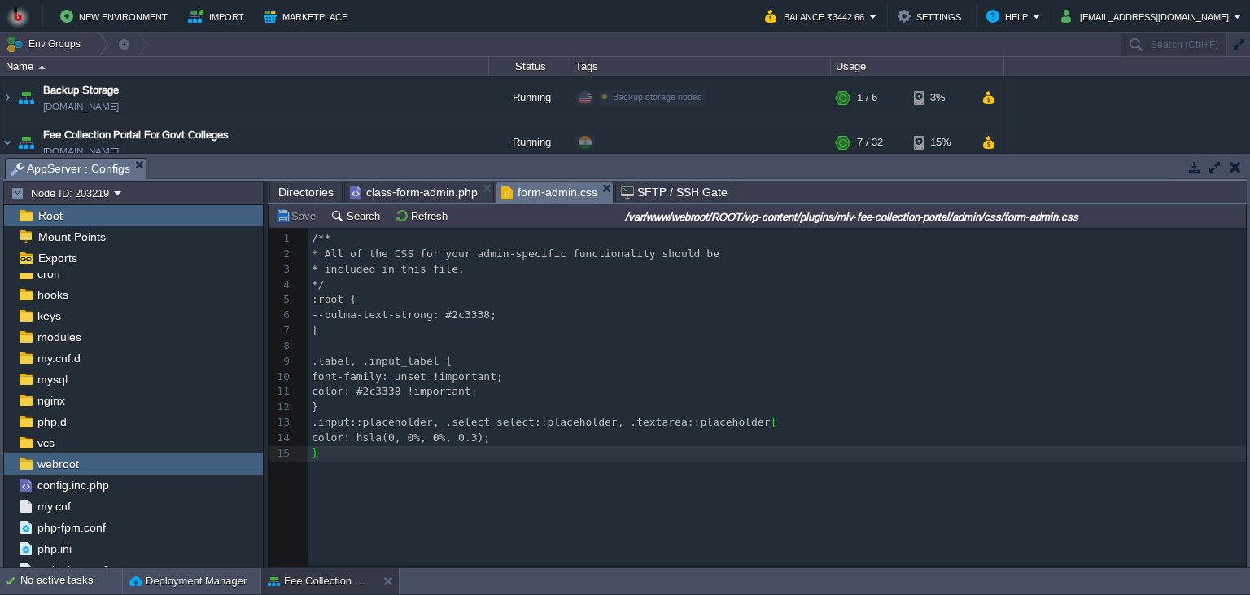
scroll to position [0, 0]
